Goal: Task Accomplishment & Management: Complete application form

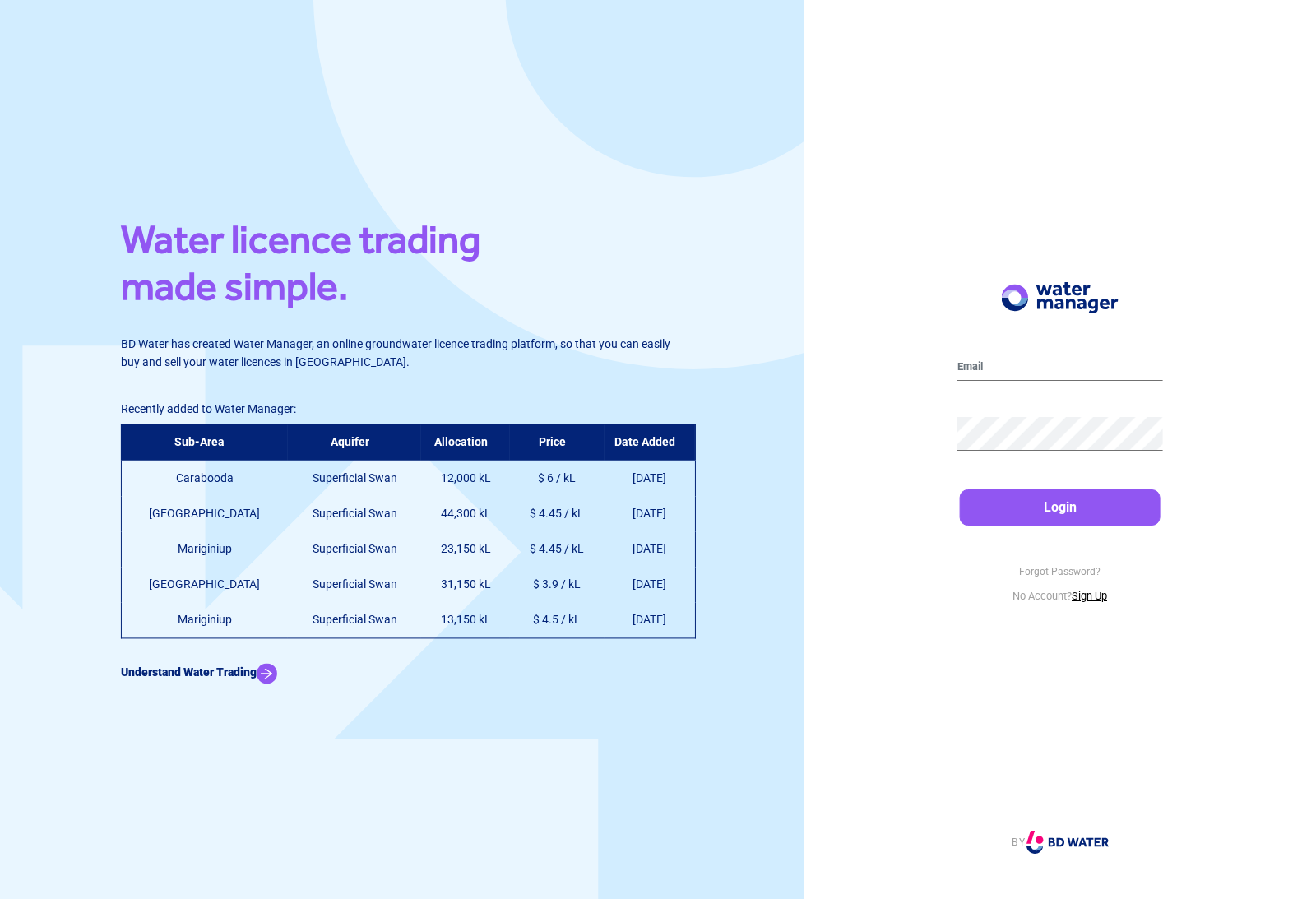
click at [1088, 602] on link "Sign Up" at bounding box center [1089, 596] width 36 height 12
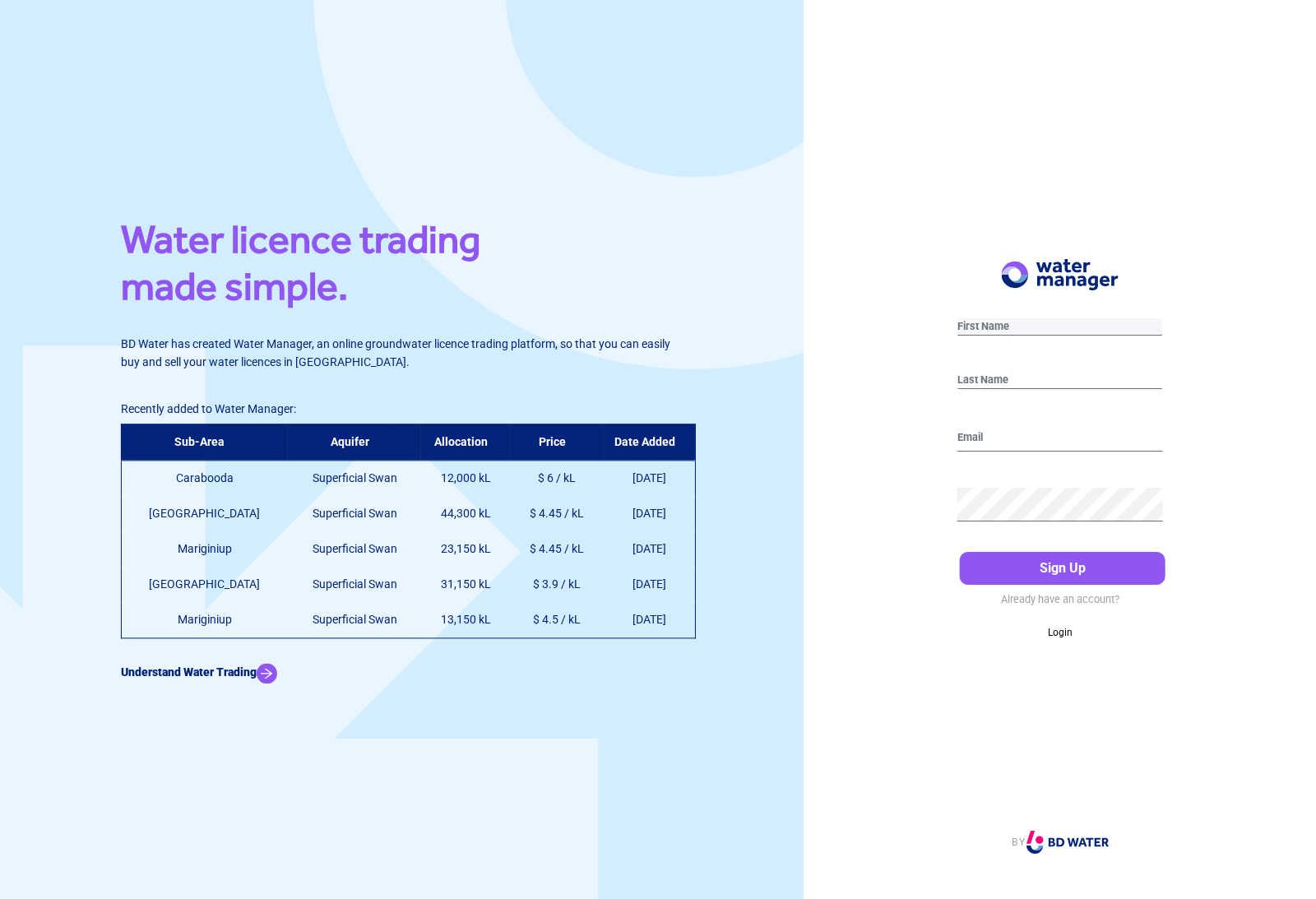
click at [1016, 336] on input "text" at bounding box center [1060, 327] width 205 height 17
type input "Ben"
type input "[PERSON_NAME]"
type input "[EMAIL_ADDRESS][DOMAIN_NAME]"
click at [1055, 584] on button "Sign Up" at bounding box center [1061, 569] width 205 height 33
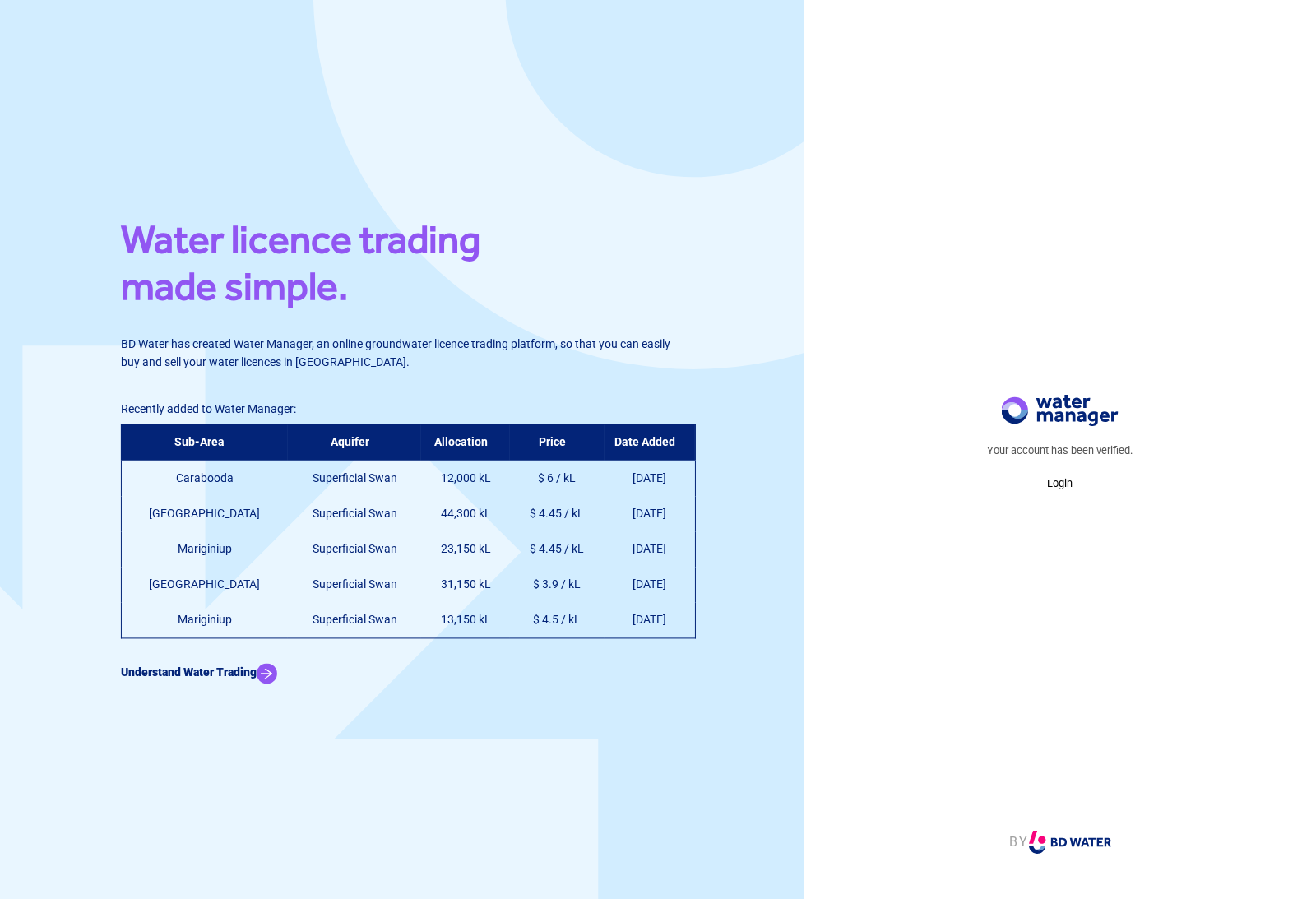
scroll to position [52, 0]
click at [246, 665] on b "Understand Water Trading" at bounding box center [189, 671] width 136 height 13
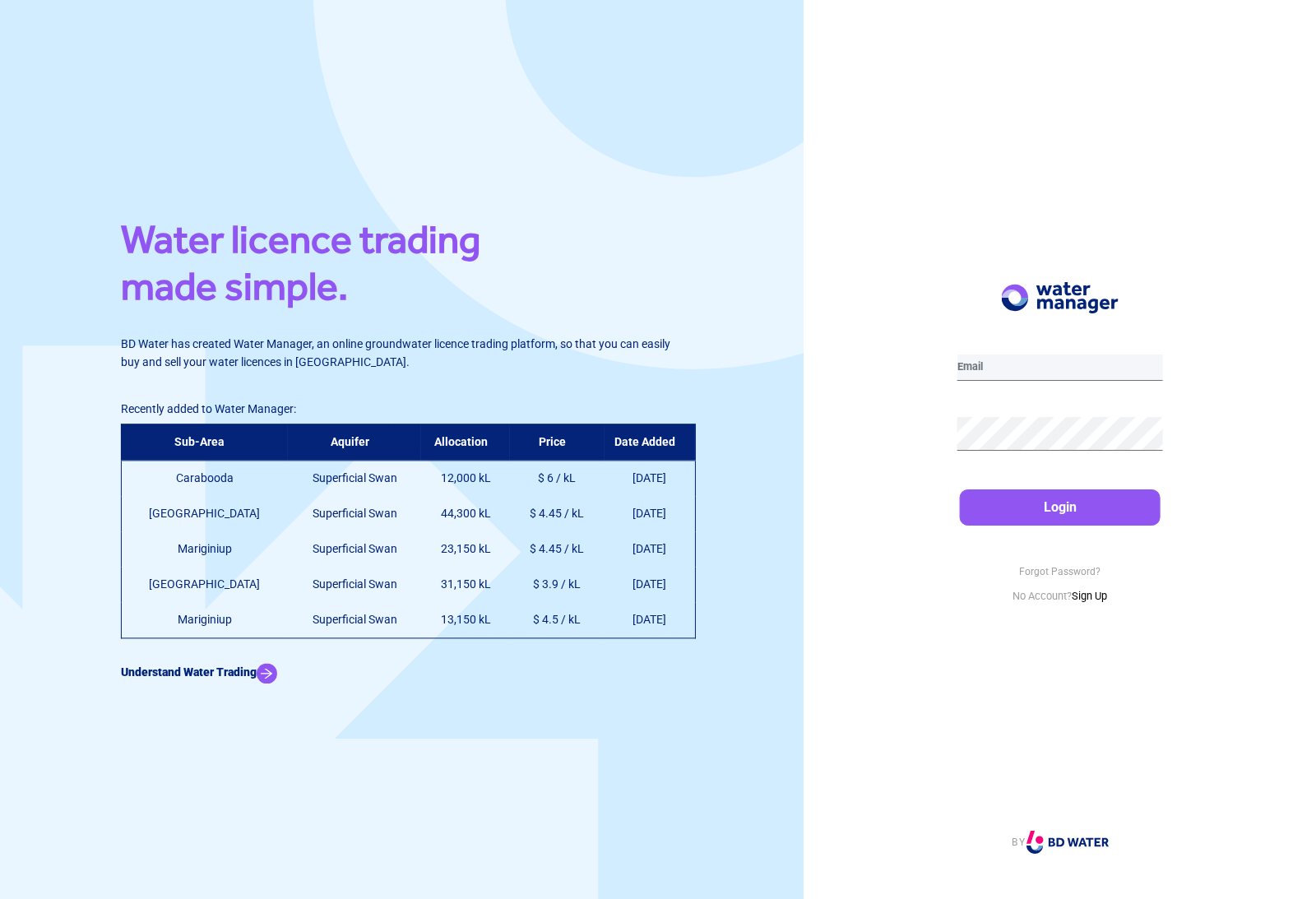
type input "[EMAIL_ADDRESS][DOMAIN_NAME]"
click at [1059, 526] on button "Login" at bounding box center [1059, 507] width 200 height 36
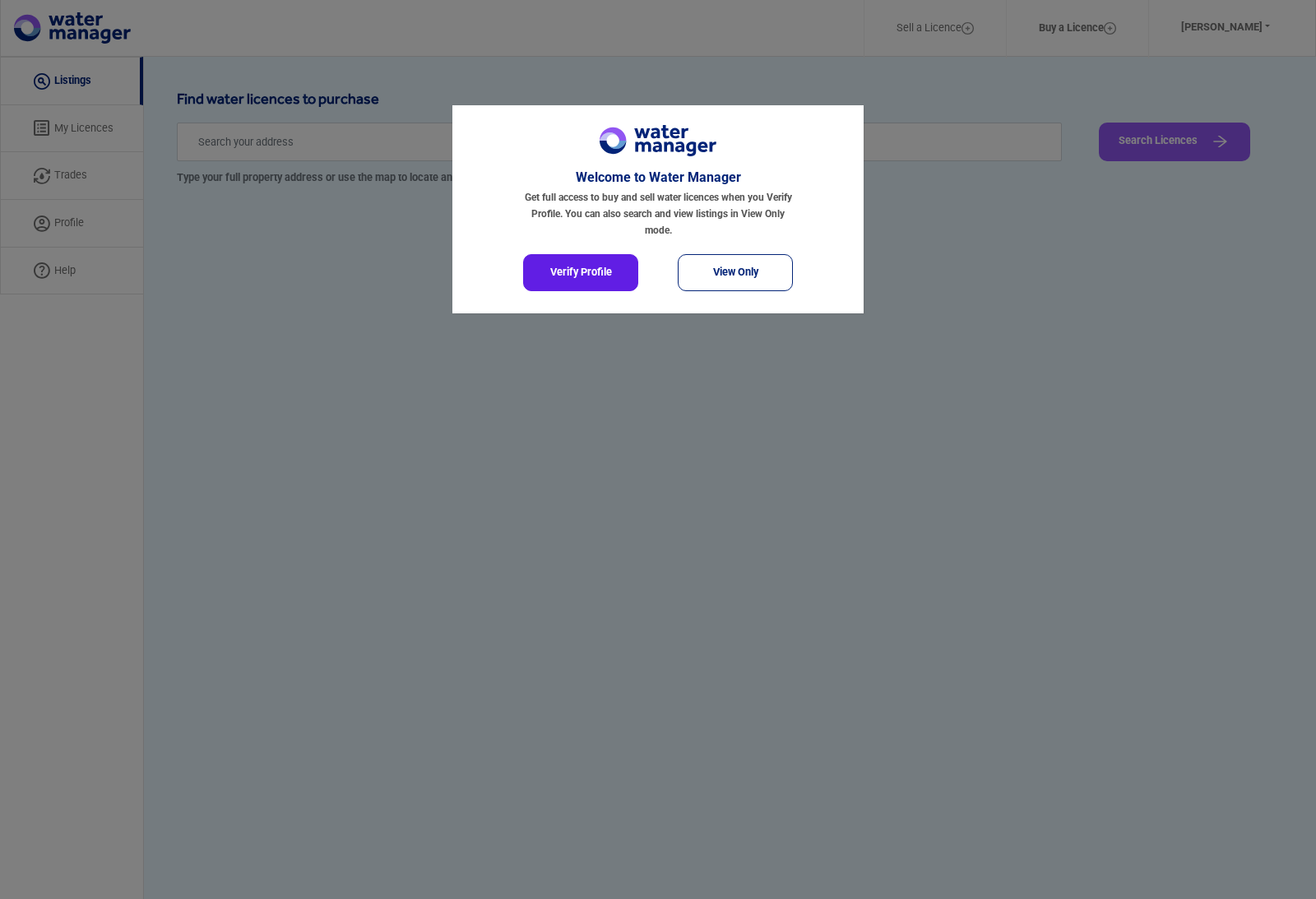
click at [593, 264] on button "Verify Profile" at bounding box center [581, 272] width 115 height 37
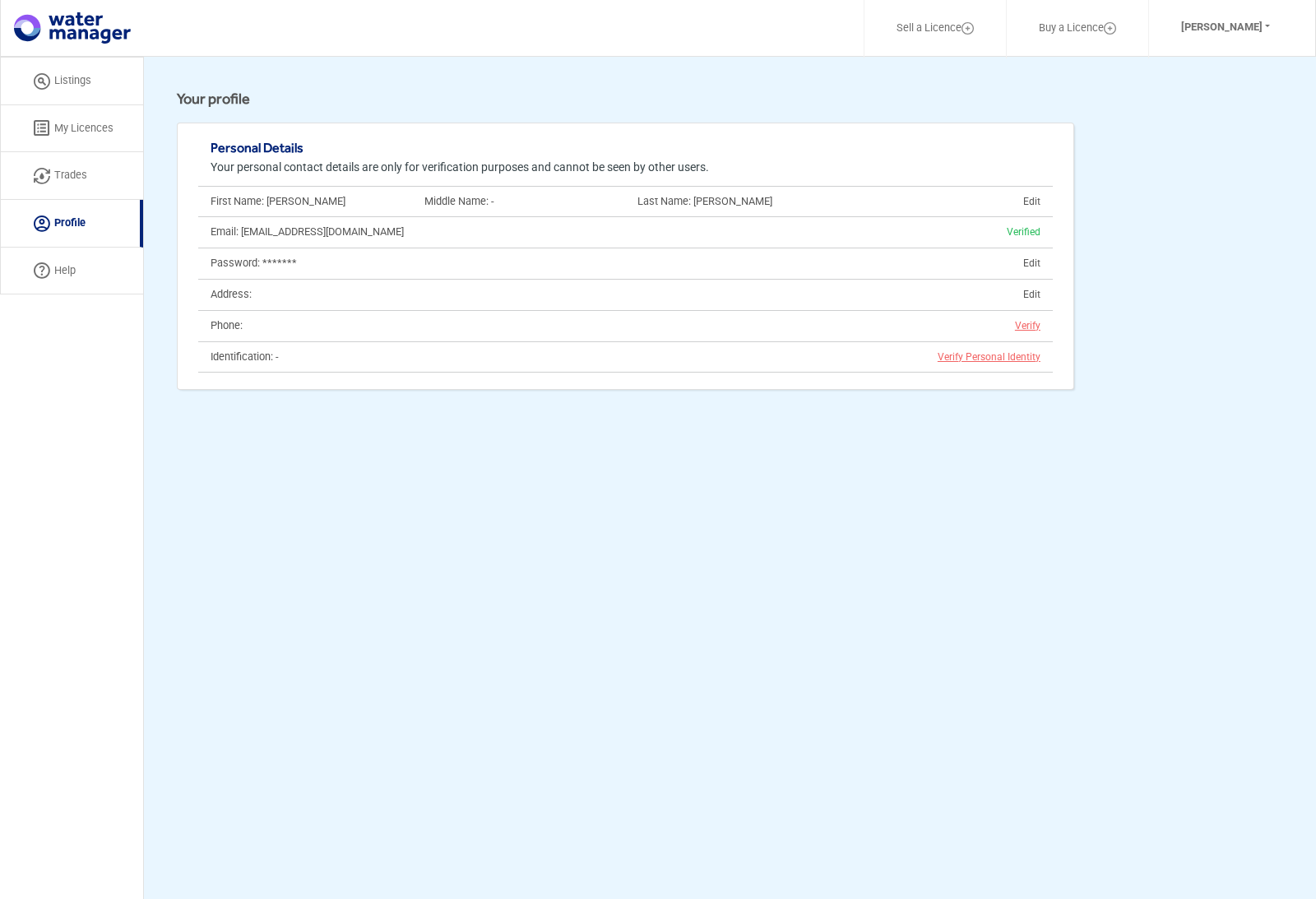
click at [1027, 320] on span "Verify" at bounding box center [1020, 325] width 38 height 11
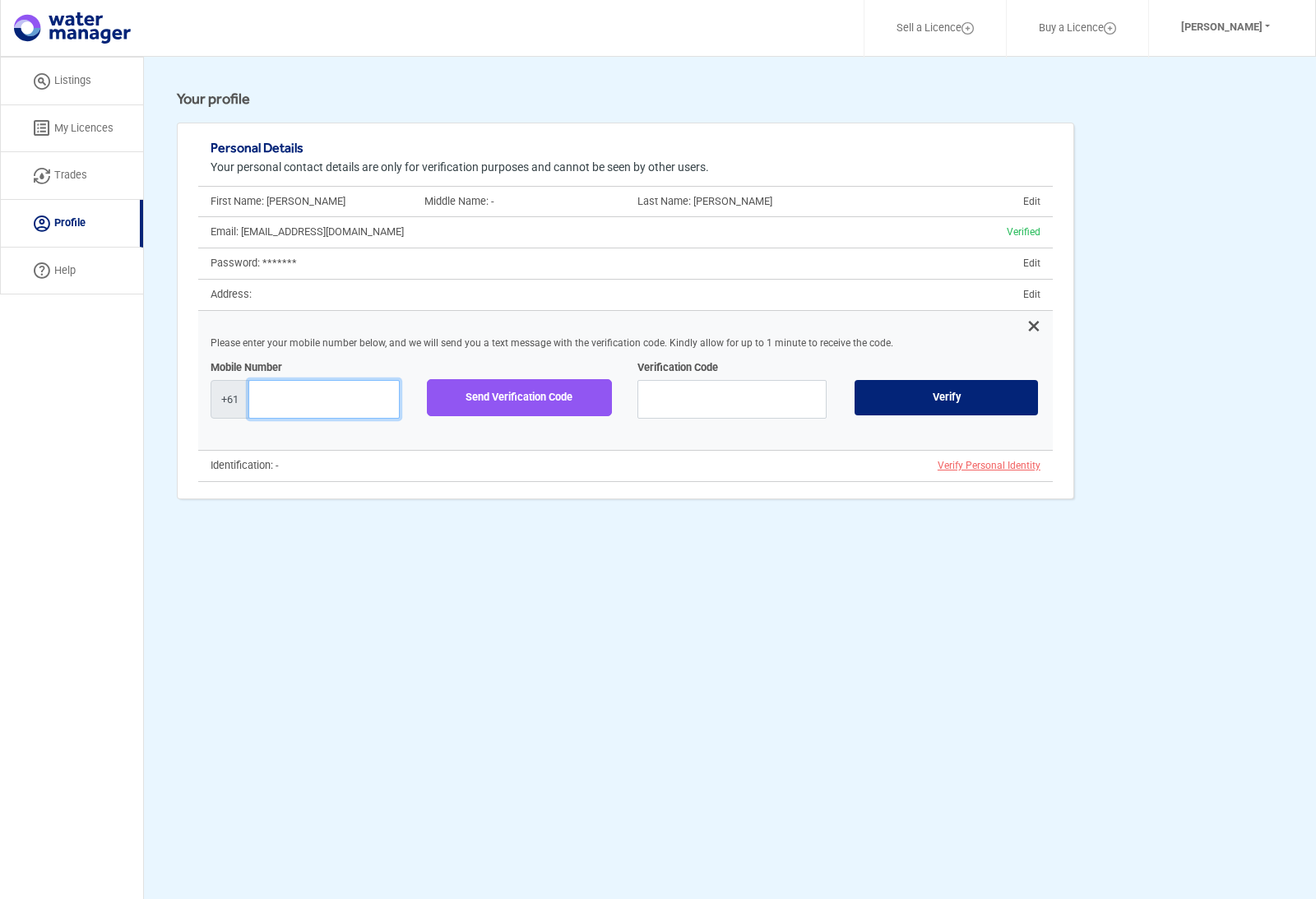
click at [397, 382] on input "text" at bounding box center [324, 399] width 151 height 38
type input "424977775"
click at [543, 413] on div "Send Verification Code" at bounding box center [519, 397] width 189 height 58
click at [545, 403] on button "Send Verification Code" at bounding box center [519, 398] width 185 height 37
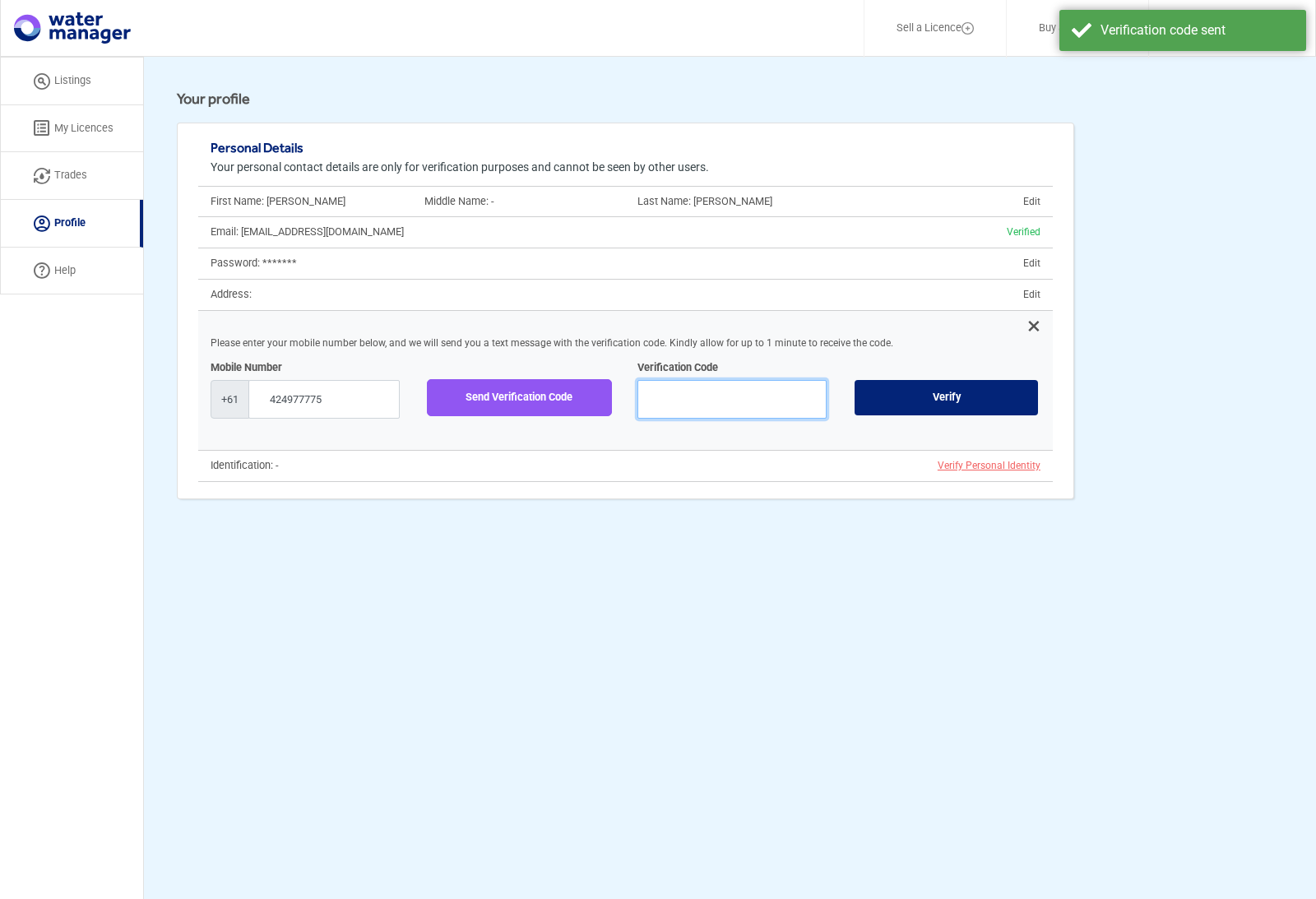
click at [692, 385] on input "text" at bounding box center [732, 399] width 189 height 38
type input "849249"
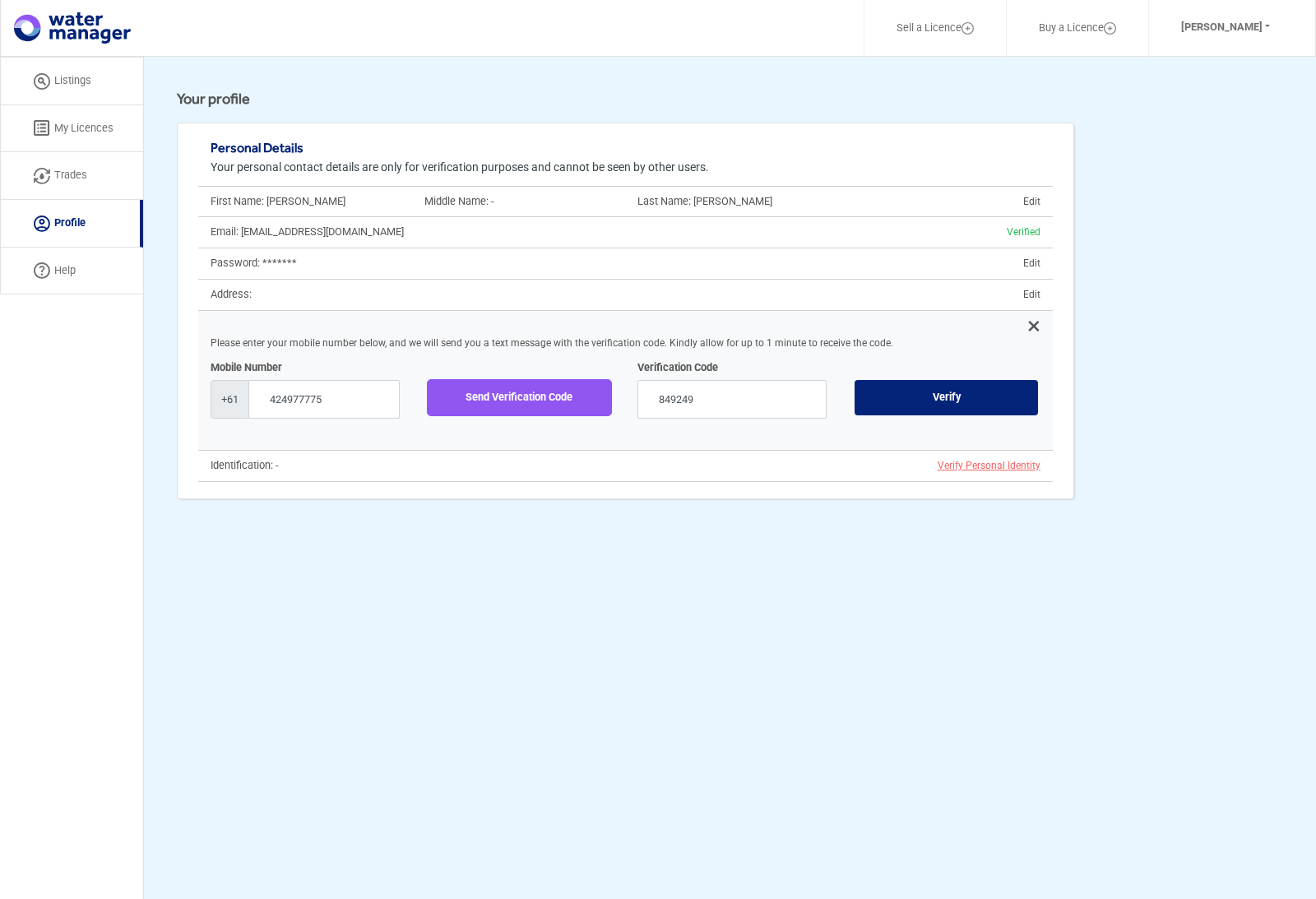
click at [945, 396] on button "Verify" at bounding box center [946, 398] width 185 height 37
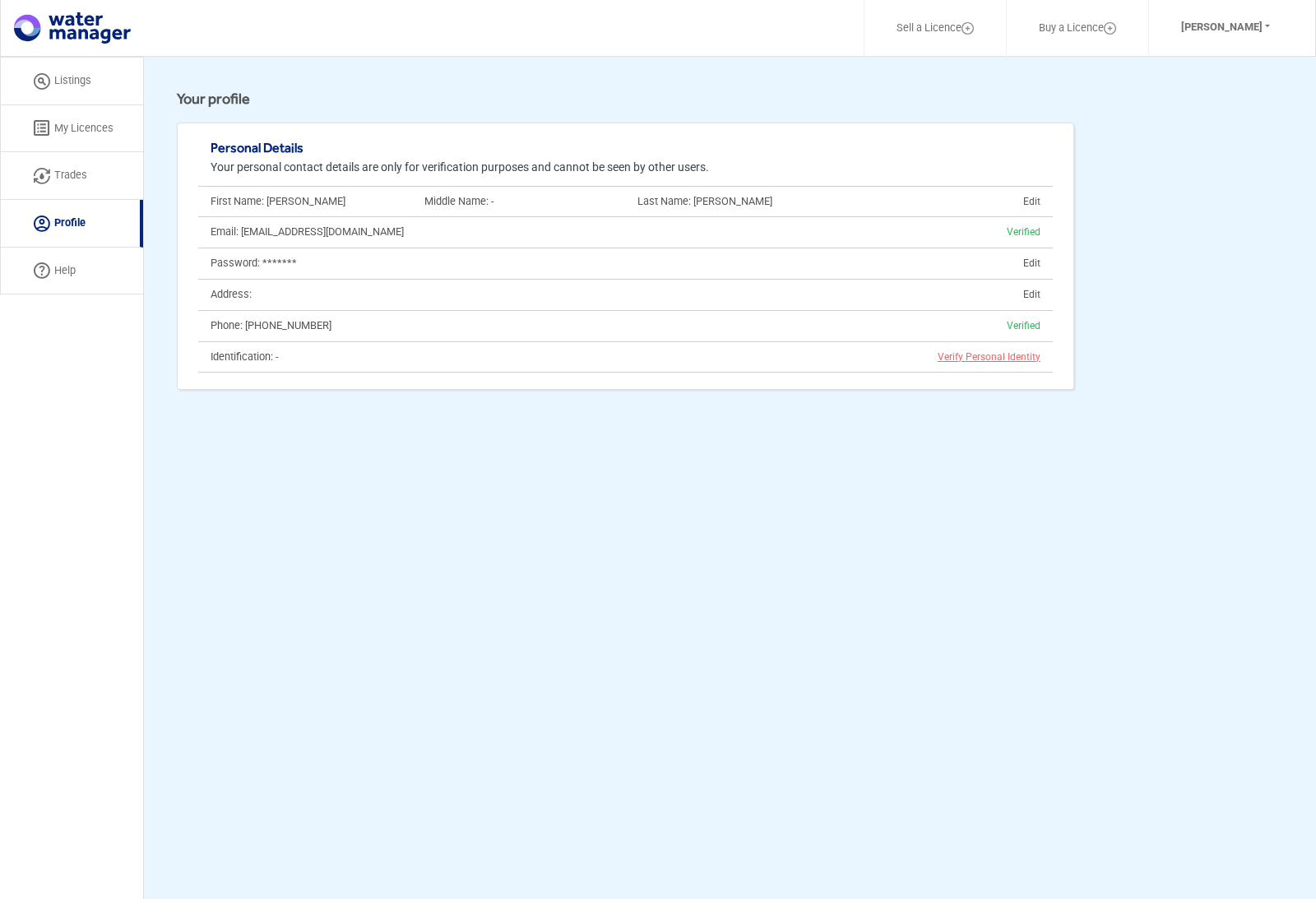
click at [976, 354] on span "Verify Personal Identity" at bounding box center [989, 357] width 103 height 11
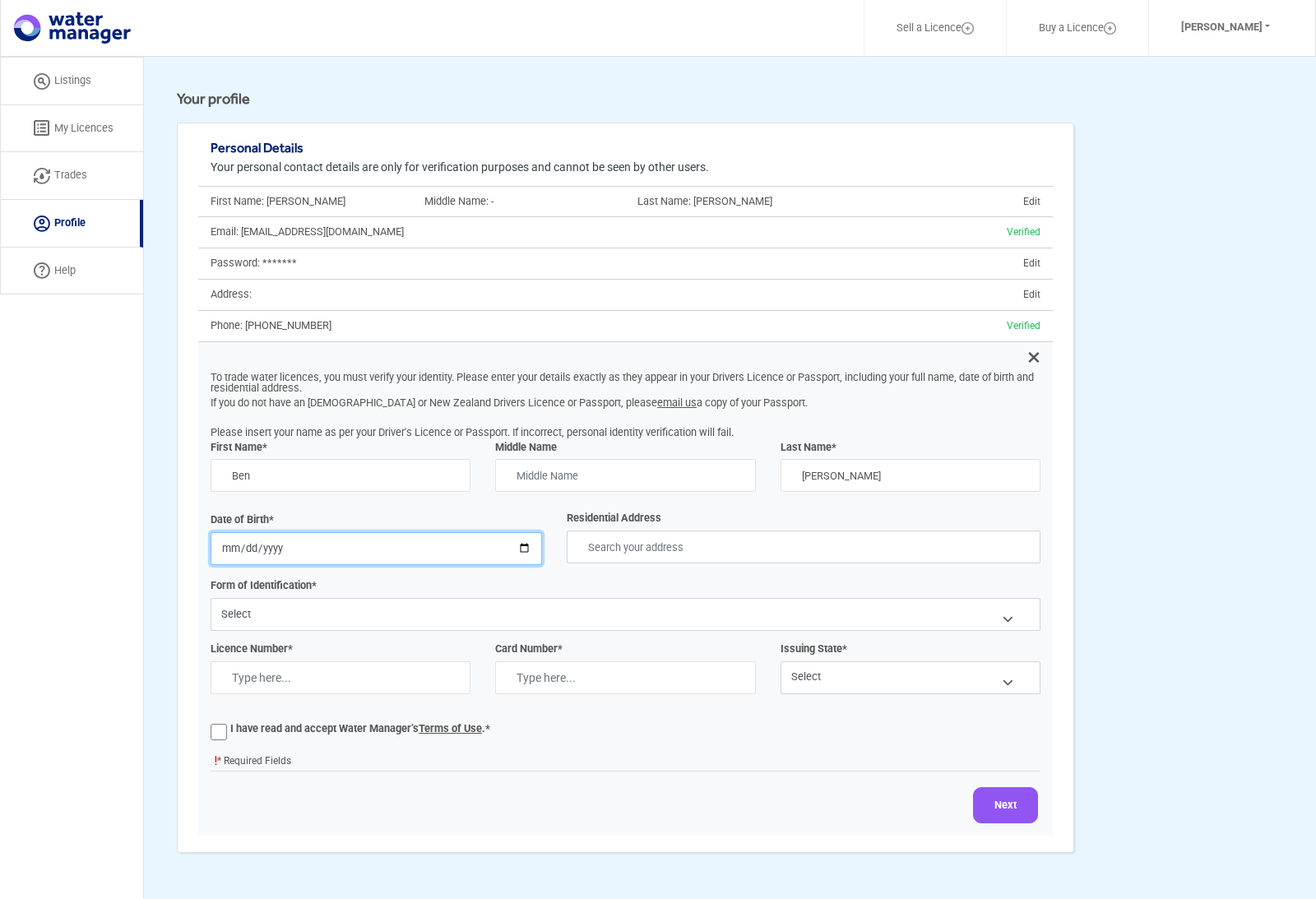
click at [324, 544] on input "[DATE]" at bounding box center [376, 548] width 331 height 33
drag, startPoint x: 324, startPoint y: 544, endPoint x: 406, endPoint y: 541, distance: 82.1
click at [0, 0] on html "Sell a Licence Buy a Licence [PERSON_NAME] Profile Log Out Listing My Licences …" at bounding box center [658, 478] width 1316 height 956
click at [364, 533] on input "[DATE]" at bounding box center [376, 548] width 331 height 33
type input "[DATE]"
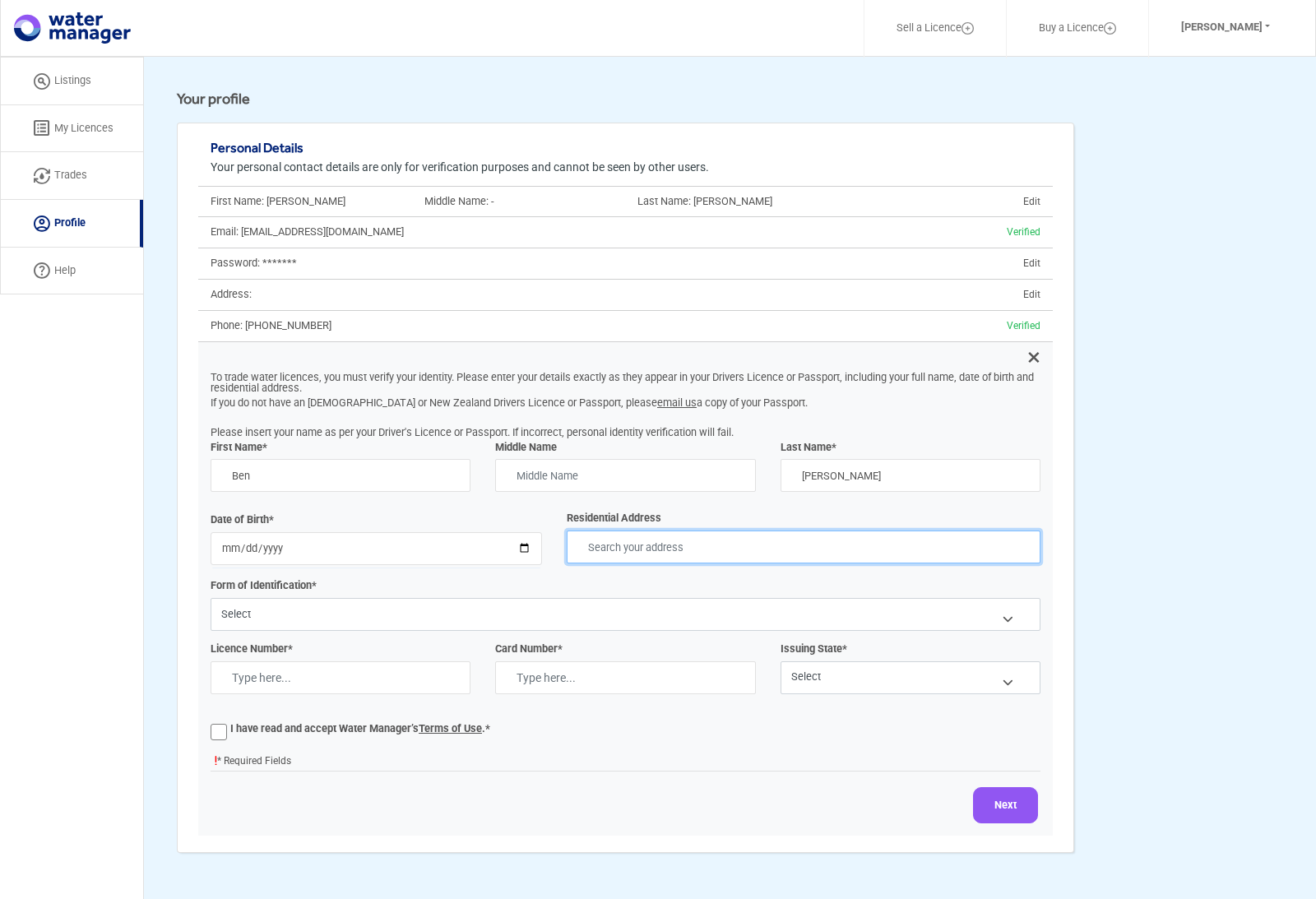
click at [633, 536] on input "text" at bounding box center [803, 547] width 474 height 33
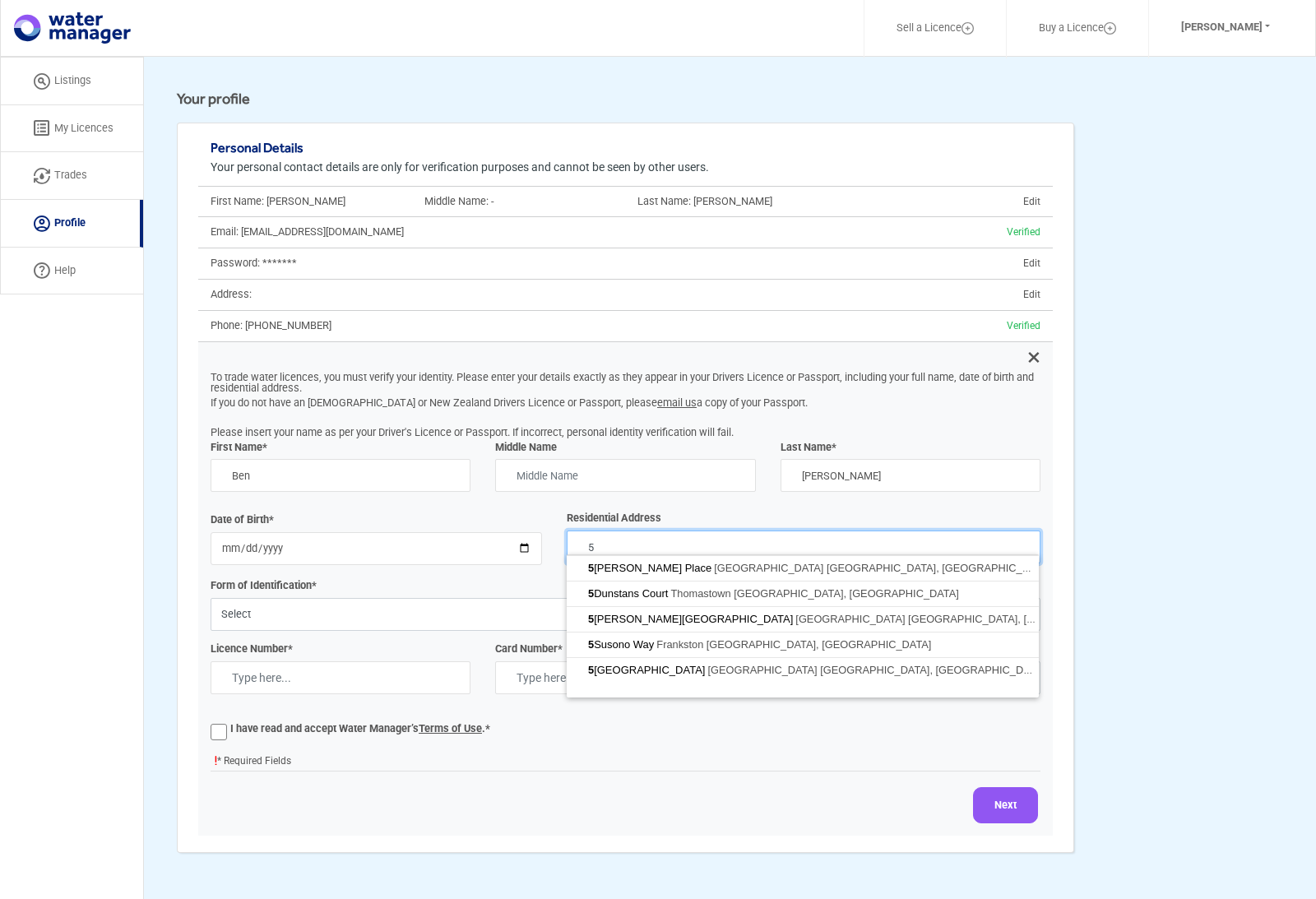
type input "5"
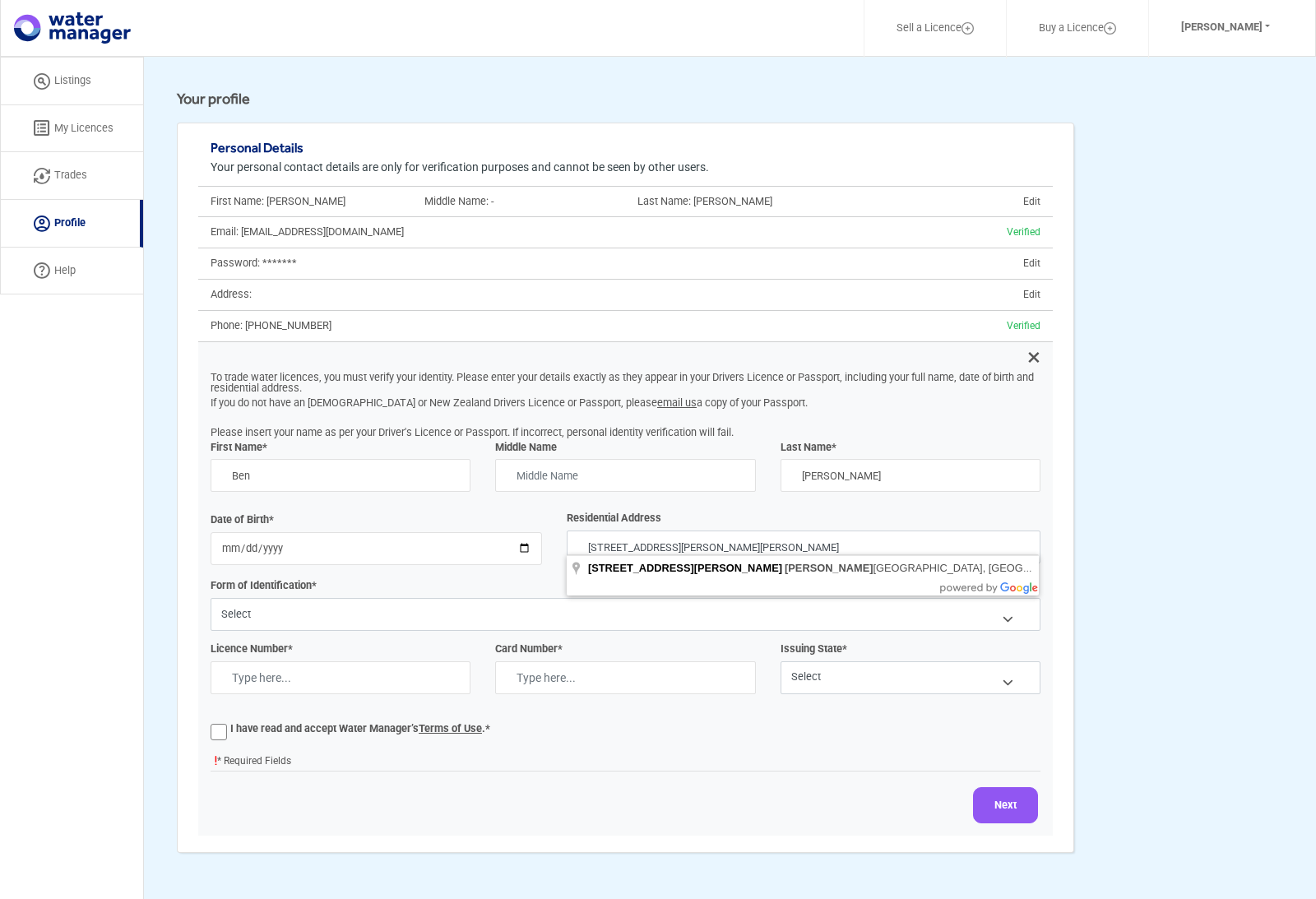
type input "[STREET_ADDRESS][PERSON_NAME][PERSON_NAME]"
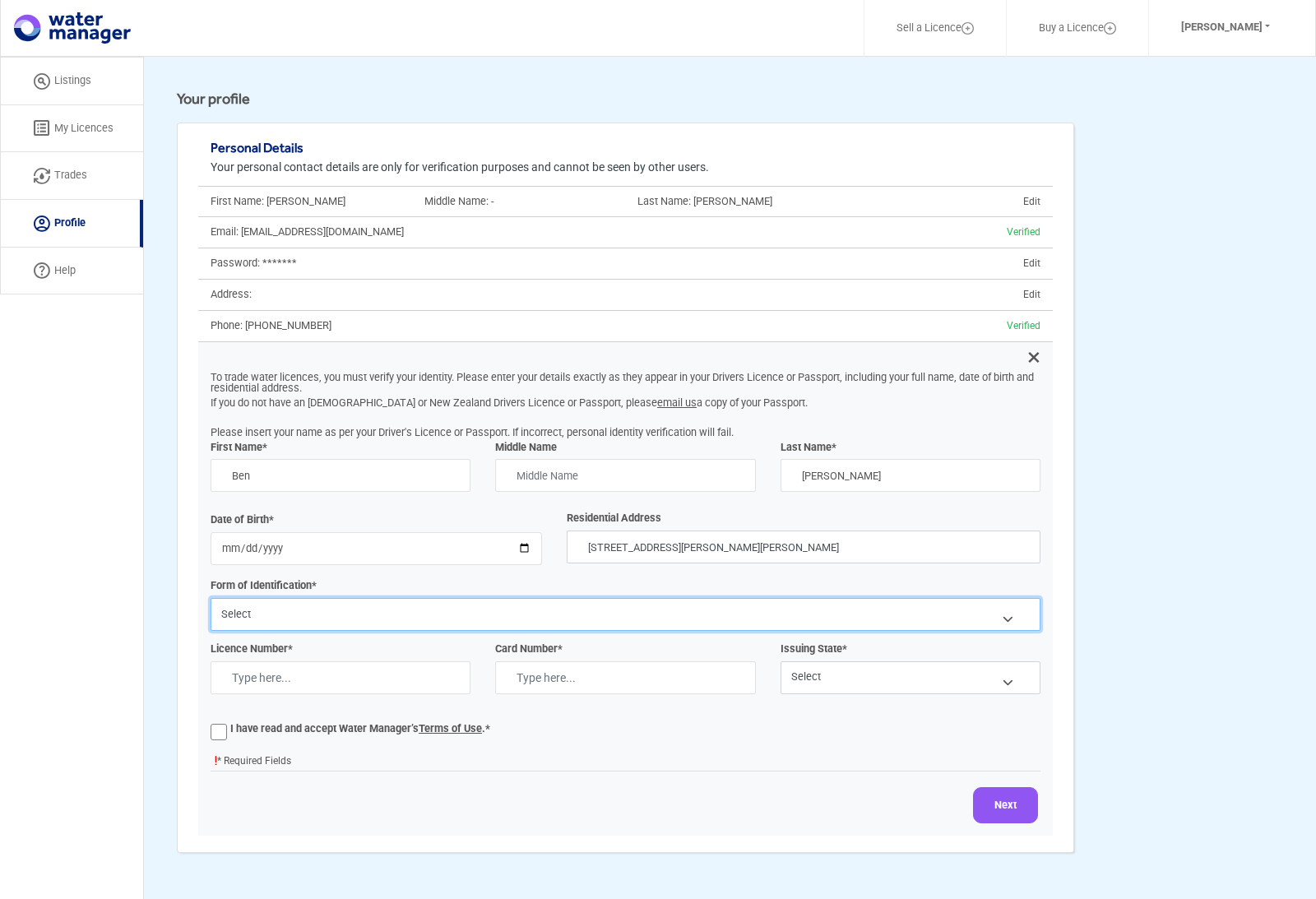
select select "Drivers License"
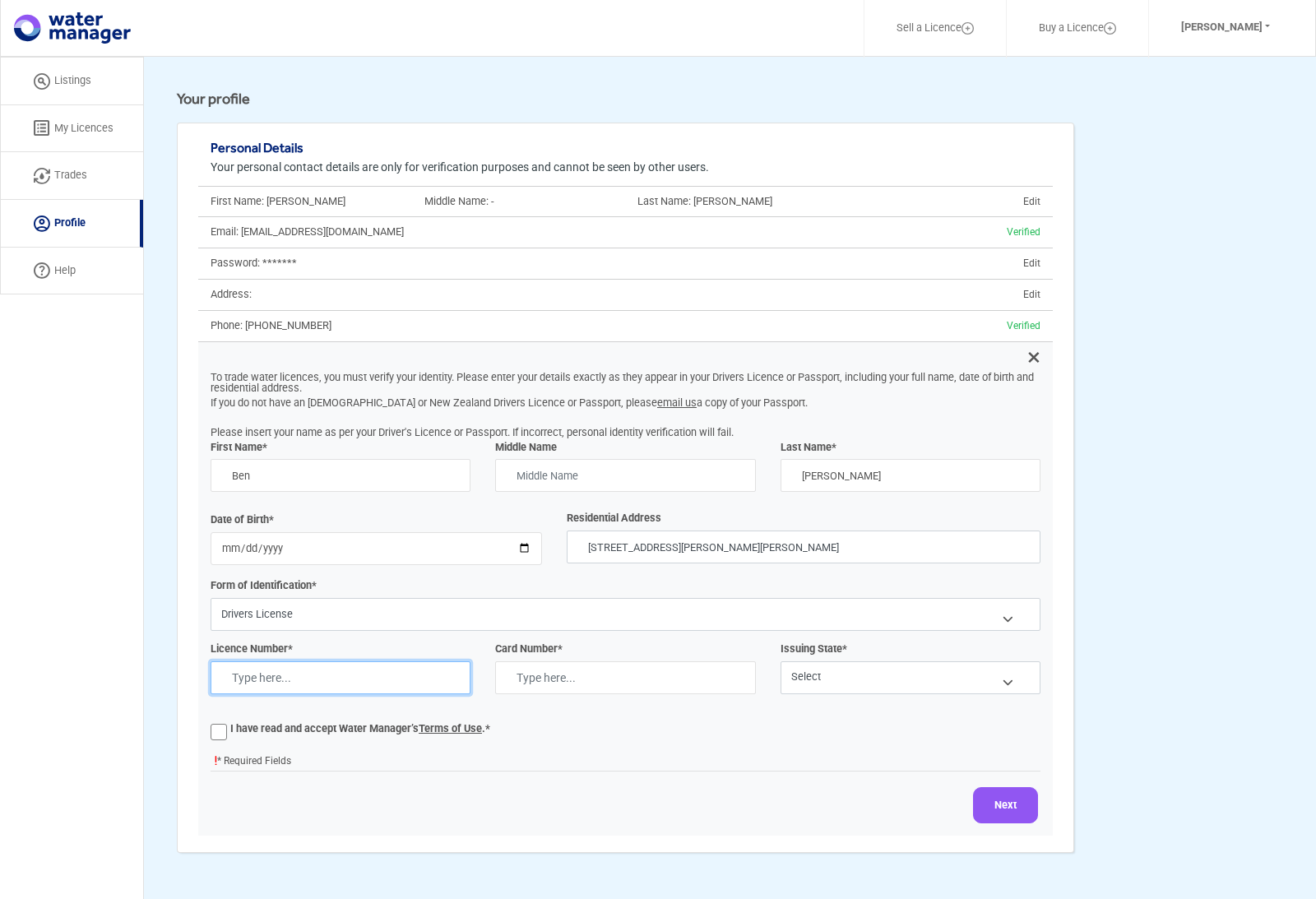
click at [346, 674] on input "text" at bounding box center [340, 678] width 260 height 33
type input "4160725"
click at [648, 664] on input "text" at bounding box center [625, 678] width 260 height 33
type input "L034294421"
select select "WA"
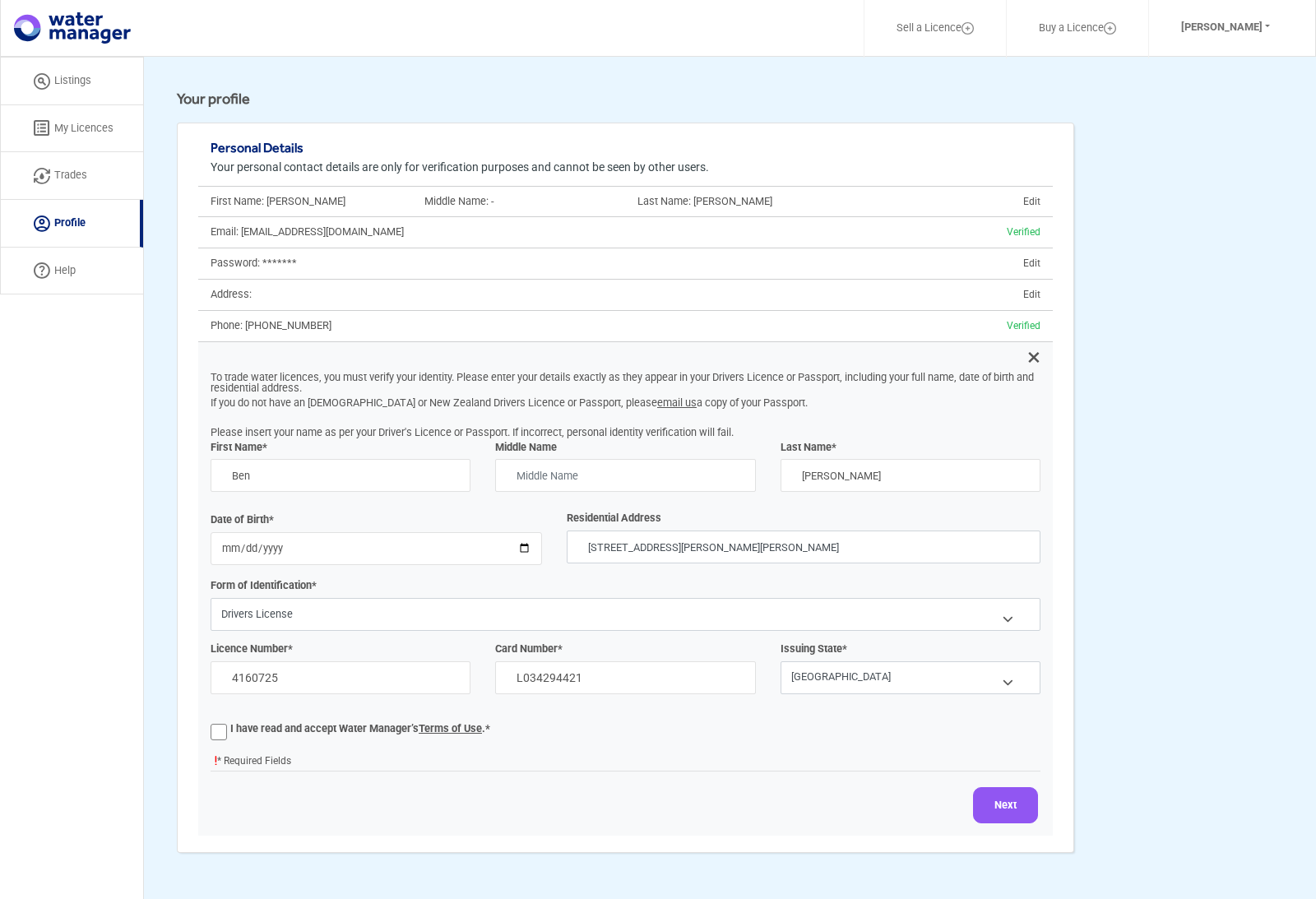
click at [230, 724] on label "I have read and accept Water Manager’s Terms of Use .*" at bounding box center [360, 729] width 260 height 10
click at [0, 0] on input "I have read and accept Water Manager’s Terms of Use .*" at bounding box center [0, 0] width 0 height 0
click at [1011, 791] on button "Next" at bounding box center [1005, 805] width 65 height 37
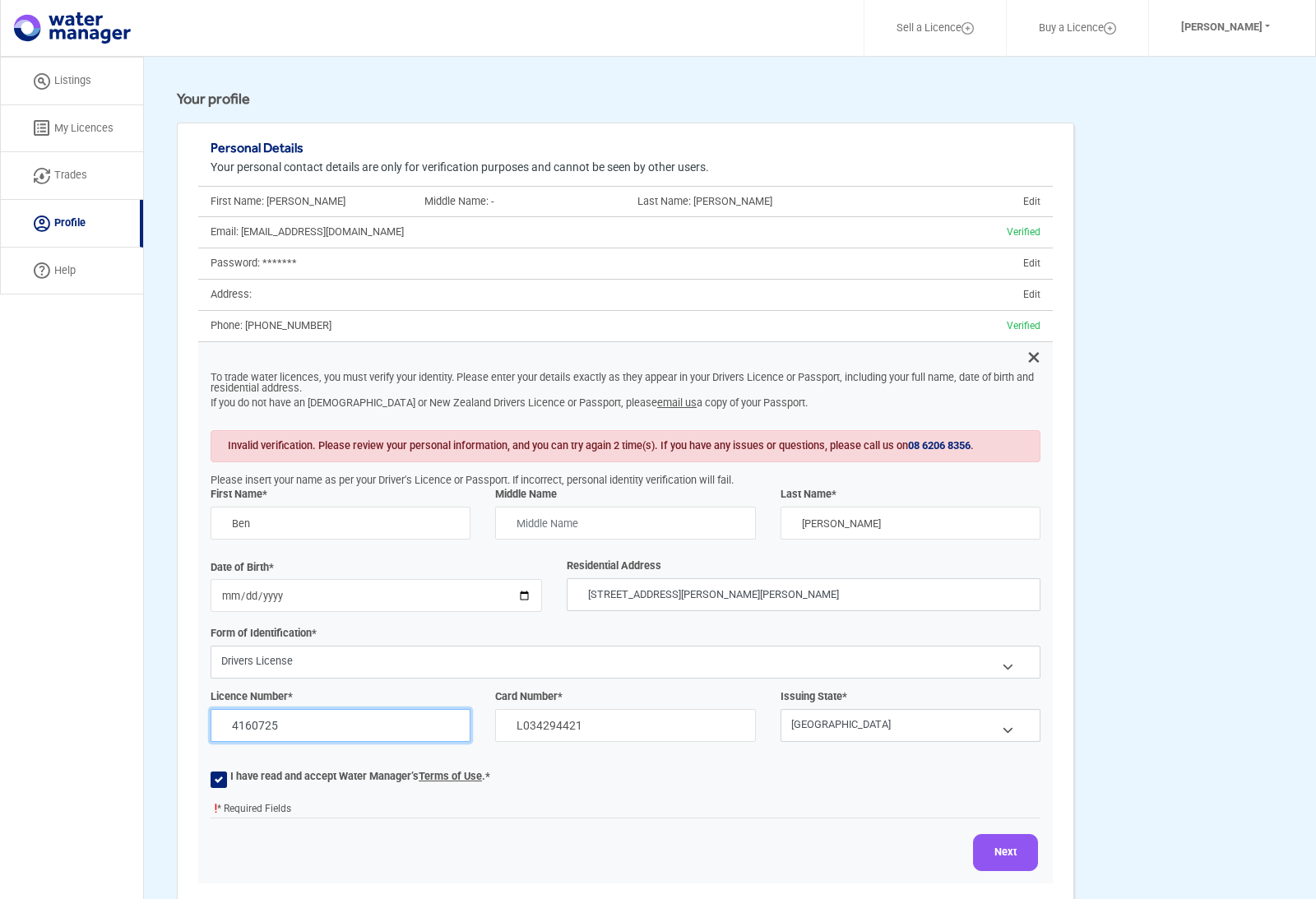
click at [356, 713] on input "4160725" at bounding box center [340, 725] width 260 height 33
click at [600, 507] on input "text" at bounding box center [625, 523] width 260 height 33
click at [338, 518] on input "Ben" at bounding box center [340, 523] width 260 height 33
type input "[PERSON_NAME]"
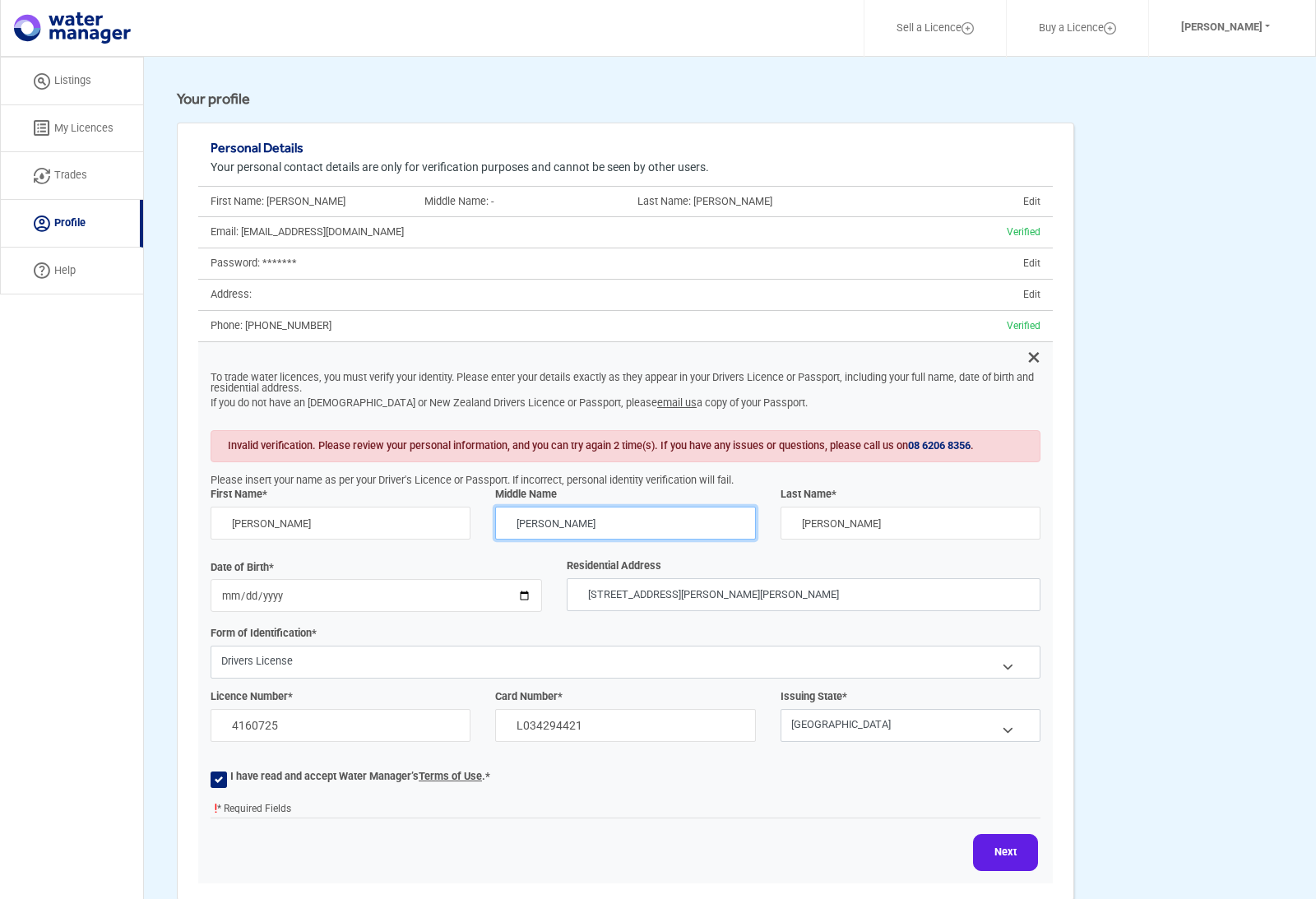
type input "[PERSON_NAME]"
click at [995, 841] on button "Next" at bounding box center [1005, 852] width 65 height 37
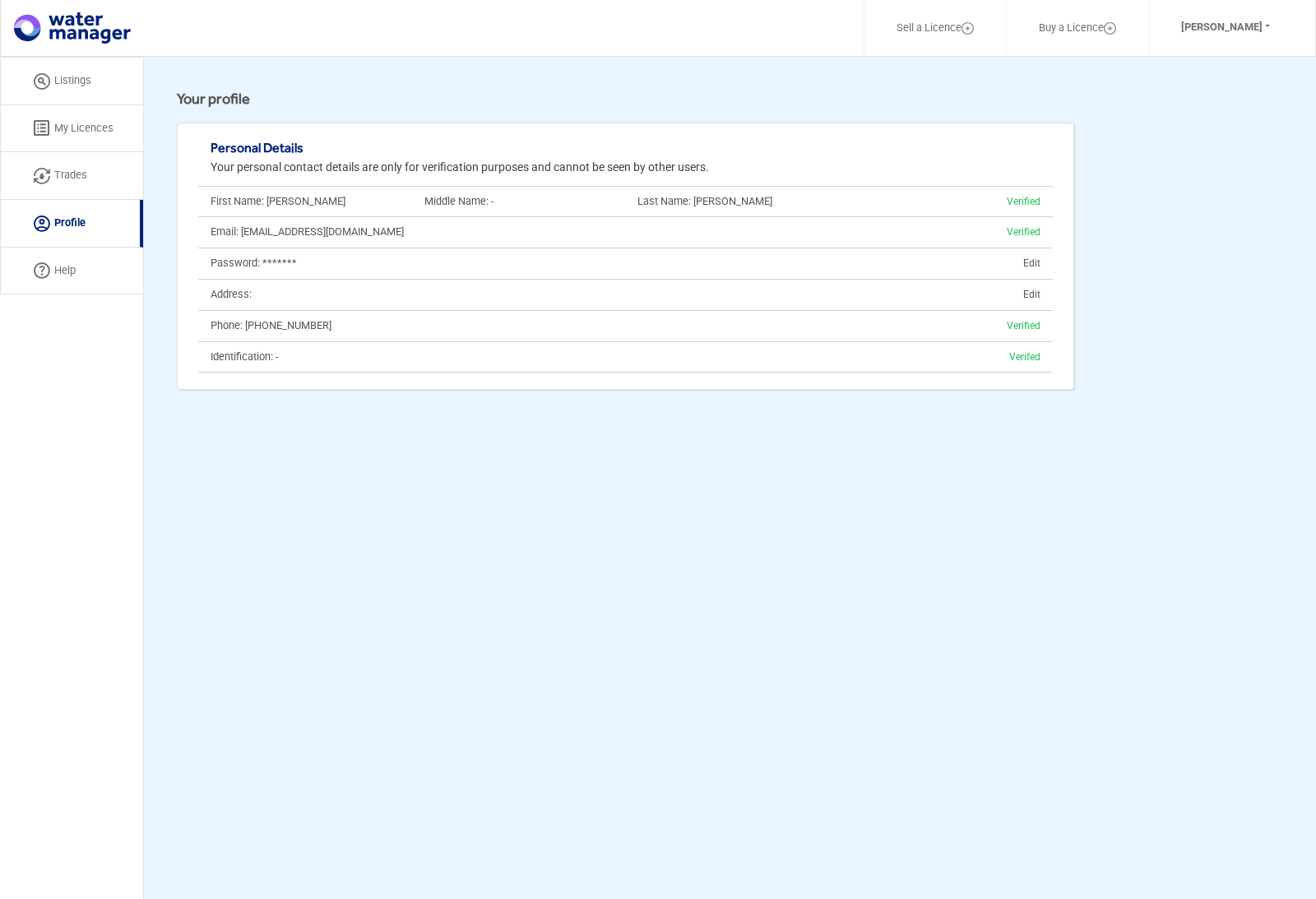
click at [82, 93] on link "Listings" at bounding box center [72, 81] width 143 height 49
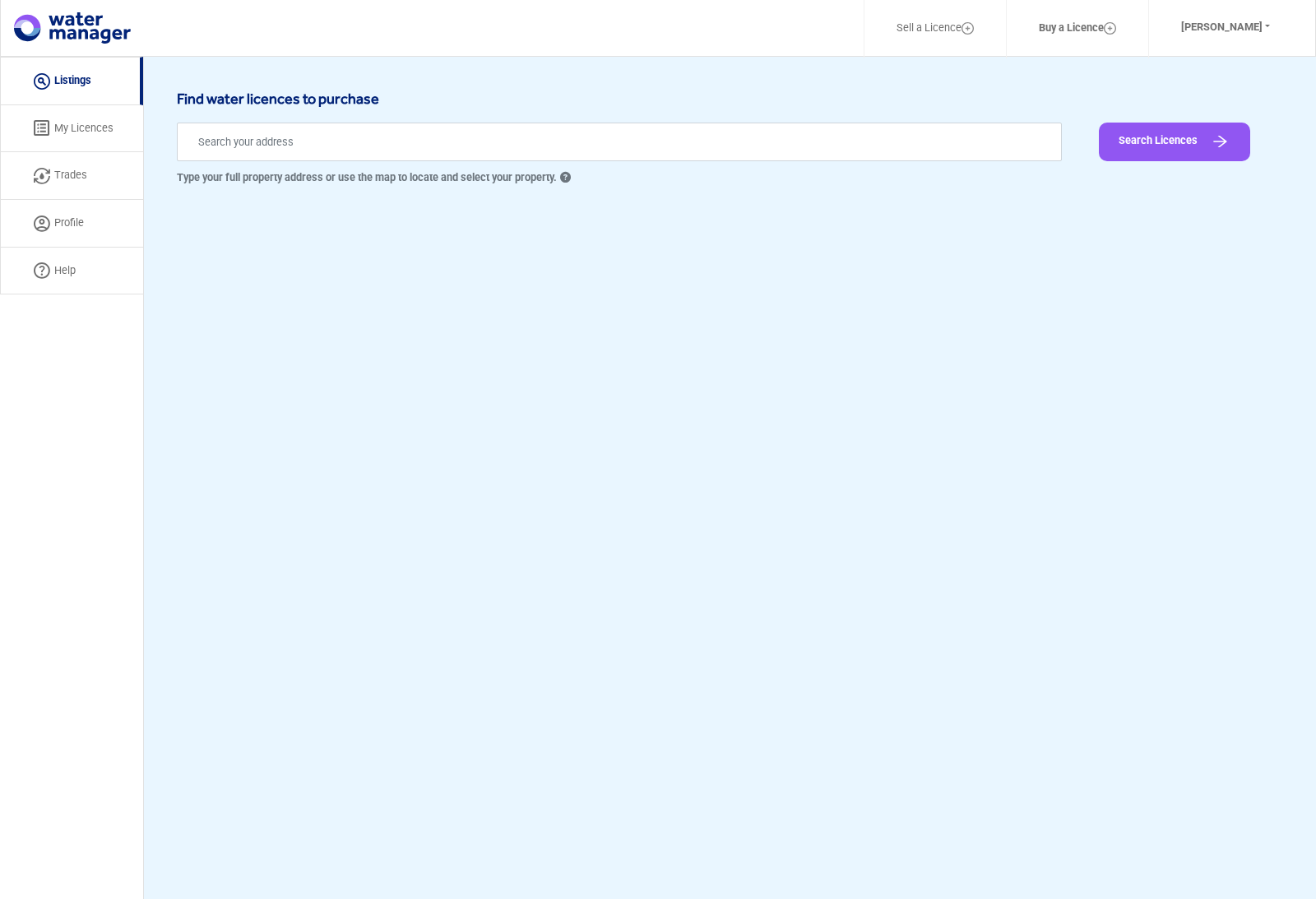
click at [102, 124] on link "My Licences" at bounding box center [72, 129] width 143 height 48
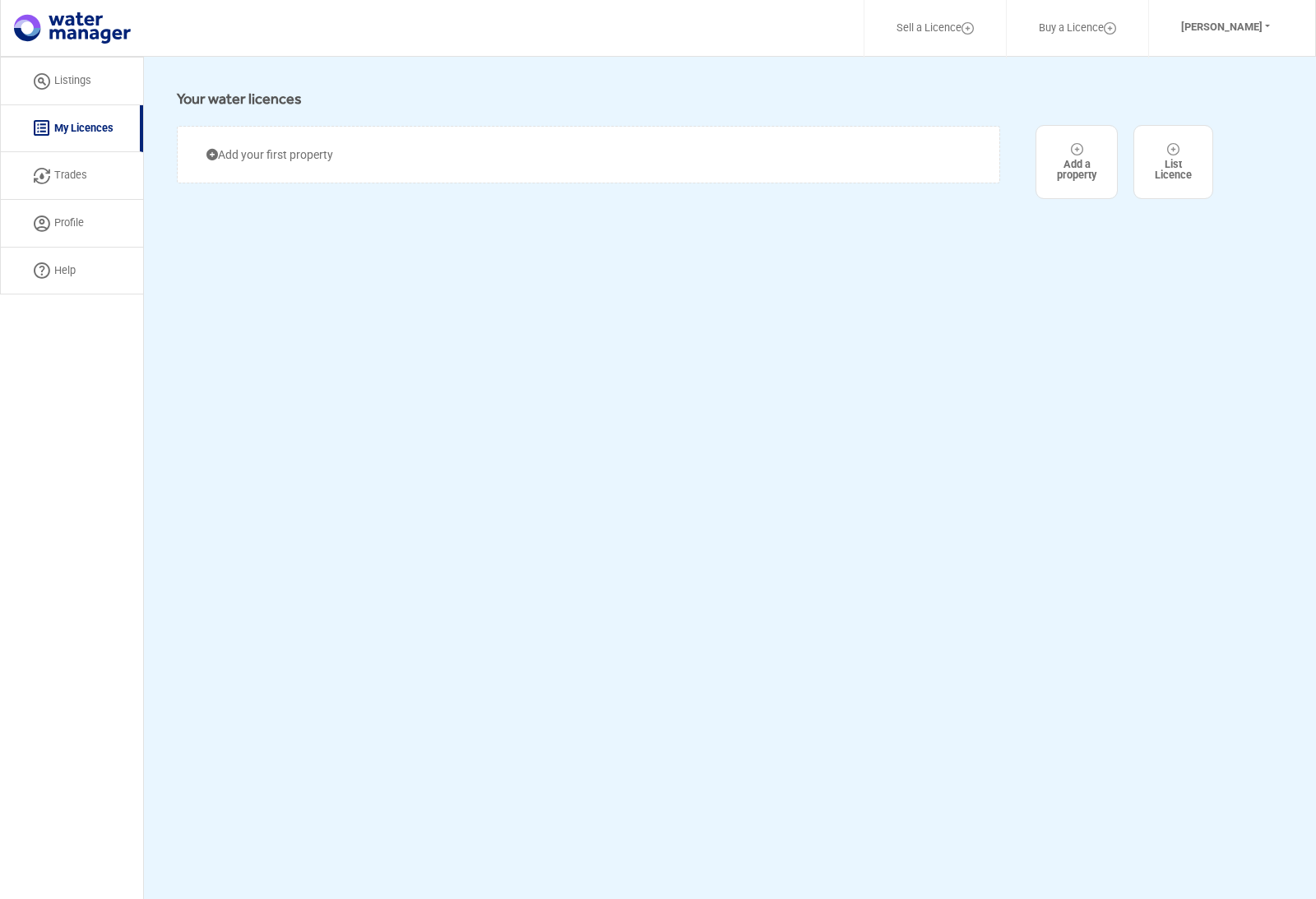
click at [1075, 153] on img at bounding box center [1077, 149] width 12 height 12
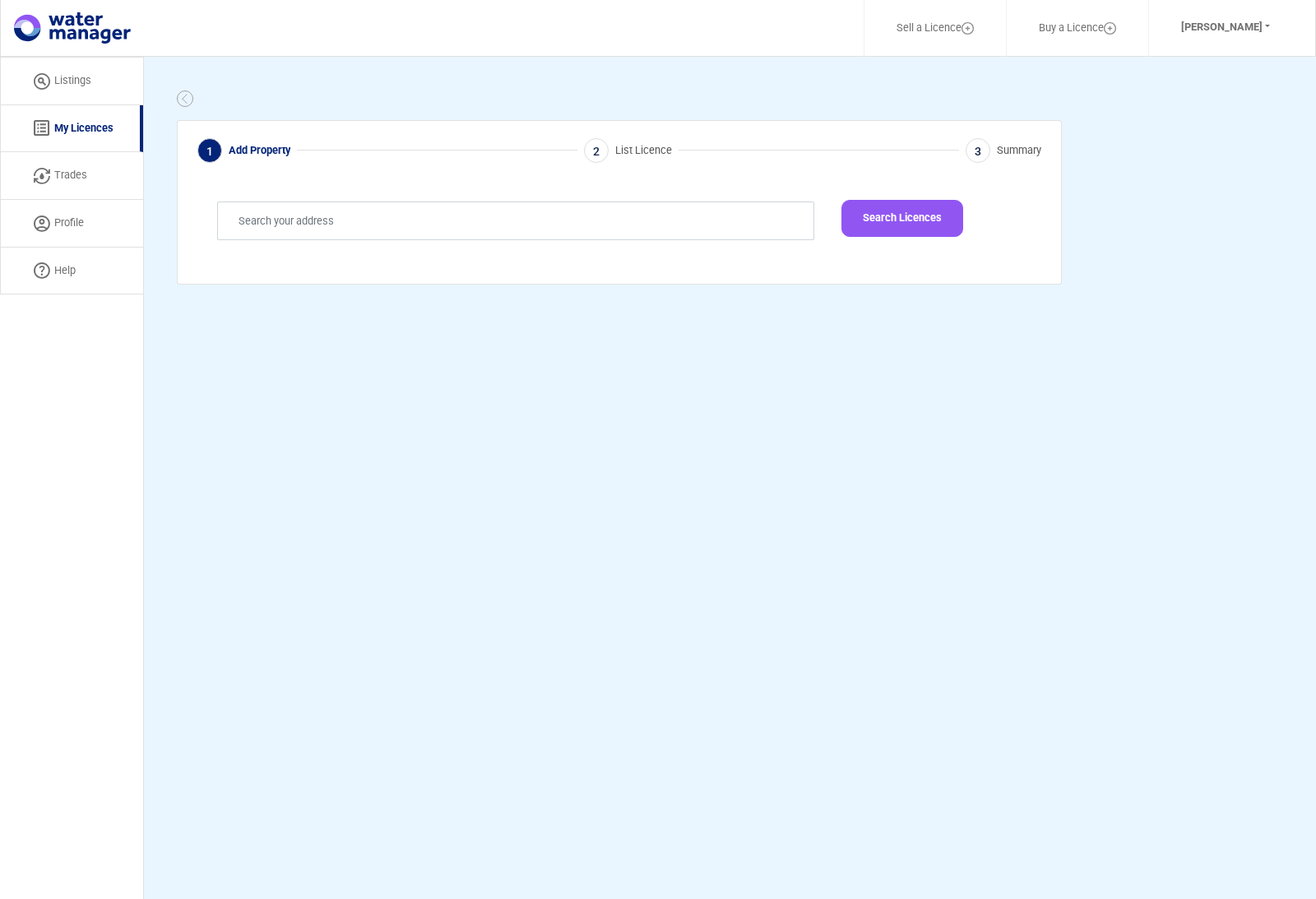
click at [89, 90] on link "Listings" at bounding box center [72, 81] width 143 height 49
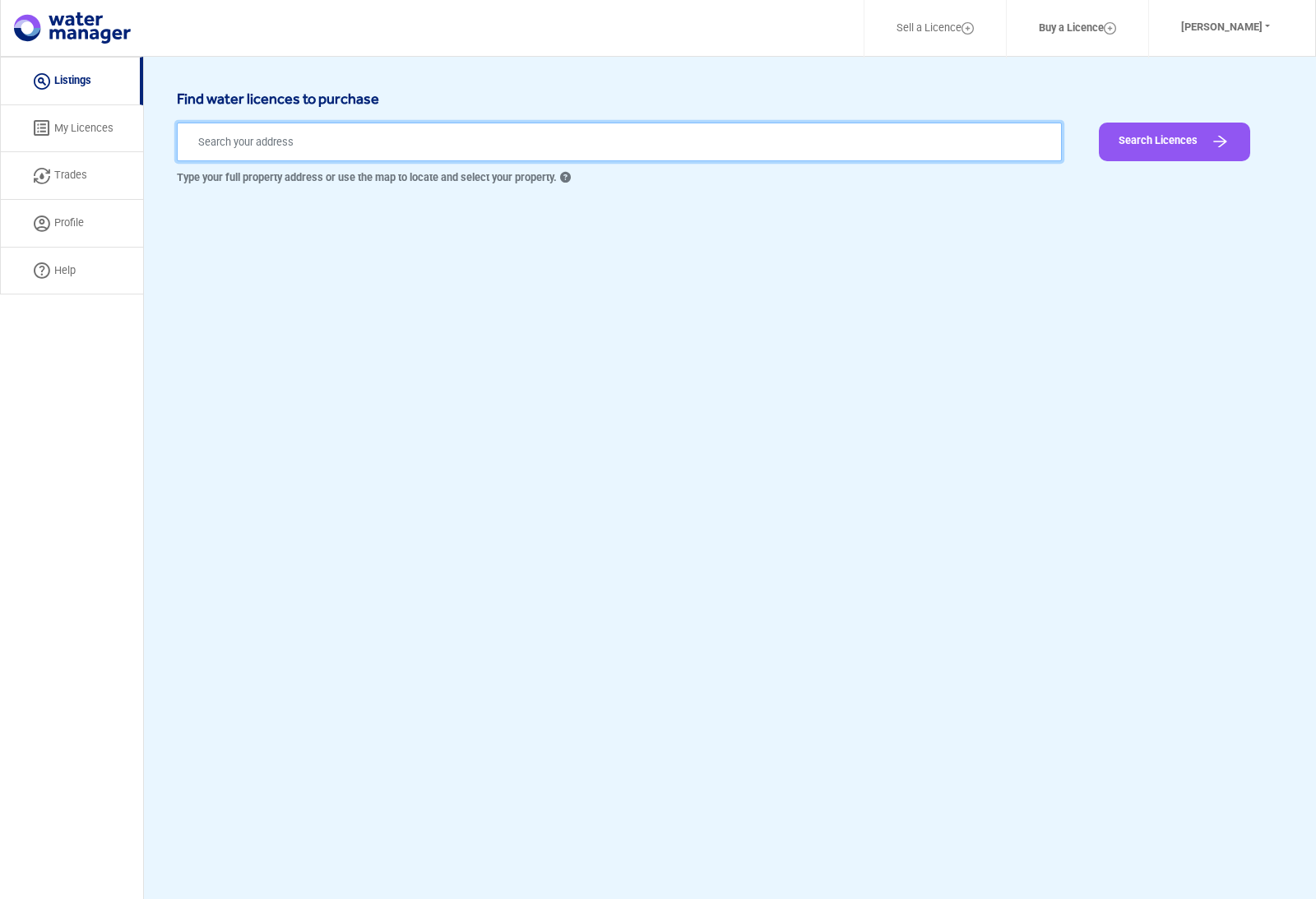
click at [248, 135] on input "text" at bounding box center [619, 141] width 885 height 38
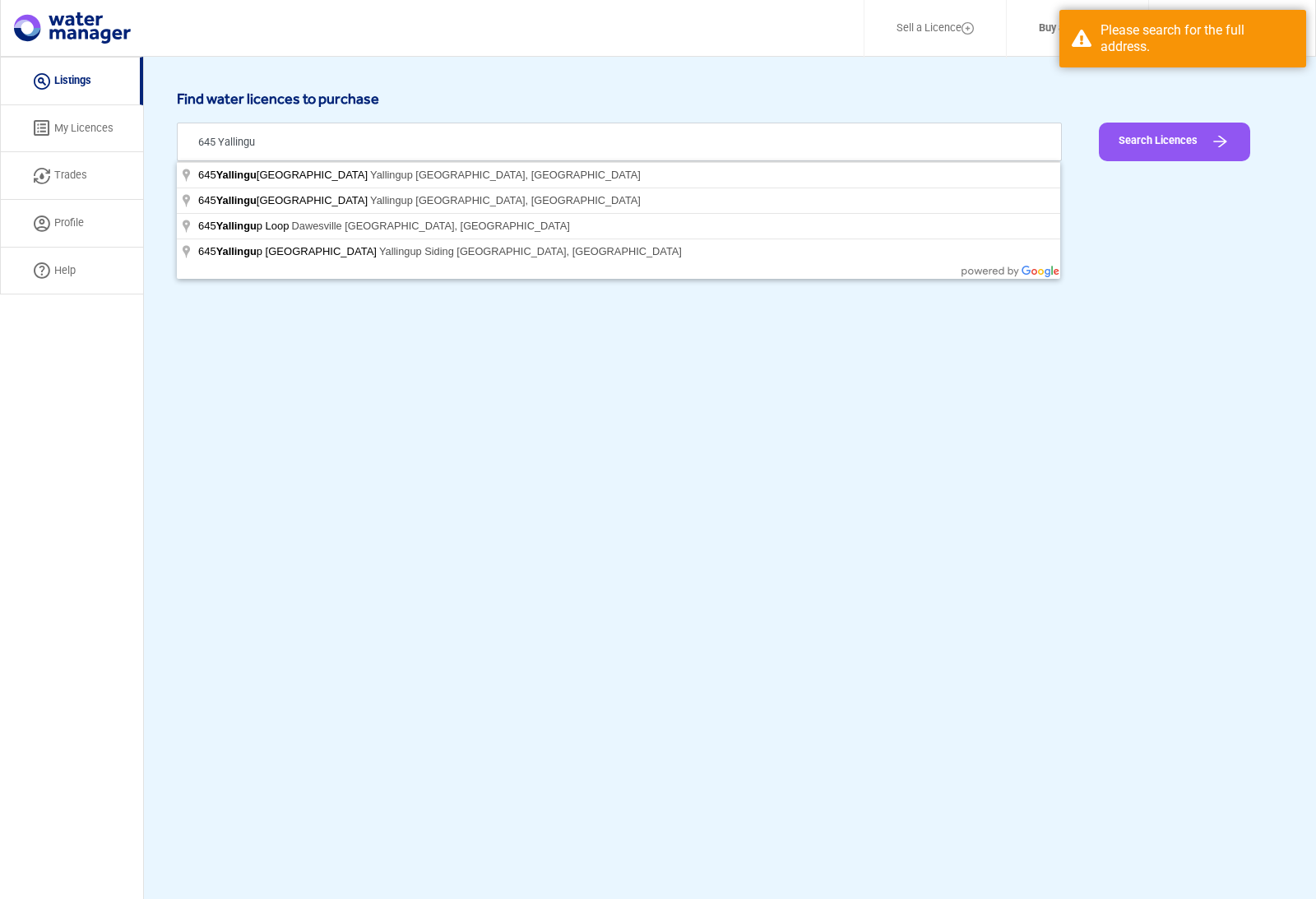
drag, startPoint x: 73, startPoint y: 169, endPoint x: 276, endPoint y: 252, distance: 219.3
click at [0, 0] on html "Sell a Licence Buy a Licence [PERSON_NAME] Profile Log Out Listing My Licences …" at bounding box center [658, 478] width 1316 height 956
click at [276, 252] on div "Launch demo modal Find water licences to purchase 645 Yallingu Type your full p…" at bounding box center [730, 506] width 1172 height 899
click at [335, 160] on input "645 Yallingu" at bounding box center [619, 141] width 885 height 38
type input "[STREET_ADDRESS]"
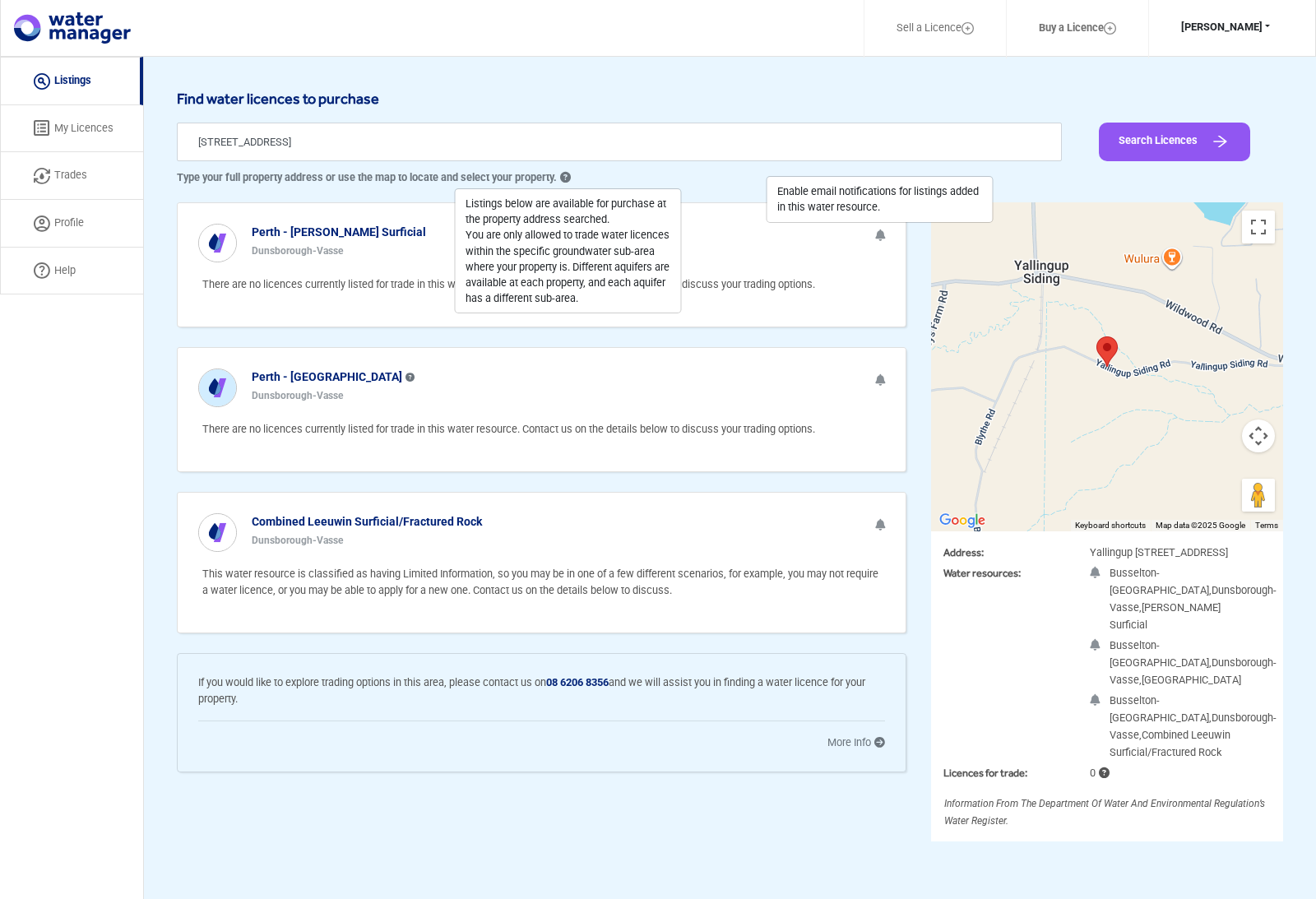
click at [1223, 26] on button "[PERSON_NAME]" at bounding box center [1225, 27] width 132 height 37
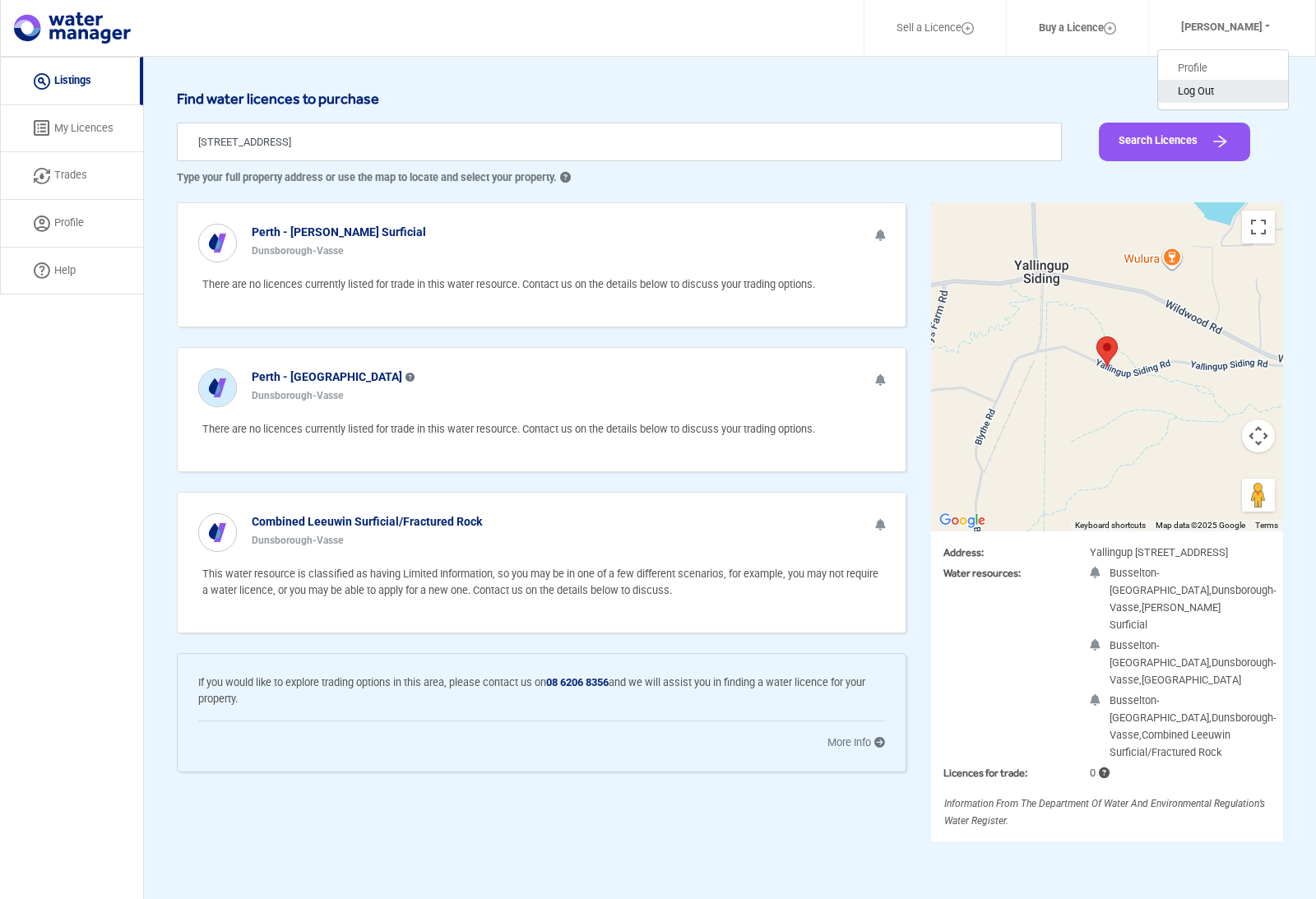
click at [1190, 83] on button "Log Out" at bounding box center [1223, 91] width 130 height 23
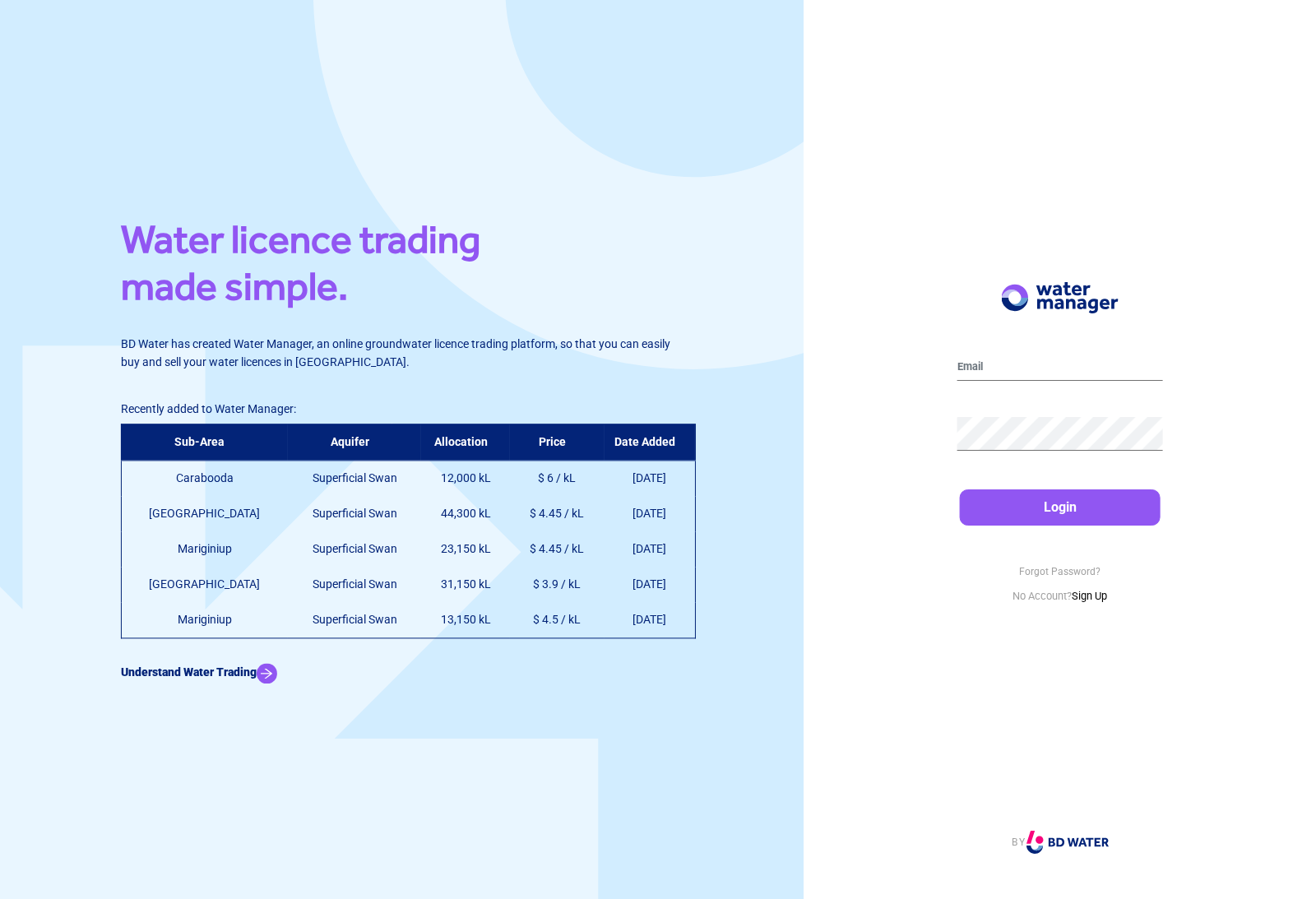
scroll to position [52, 0]
click at [256, 665] on b "Understand Water Trading" at bounding box center [189, 671] width 136 height 13
